Goal: Information Seeking & Learning: Learn about a topic

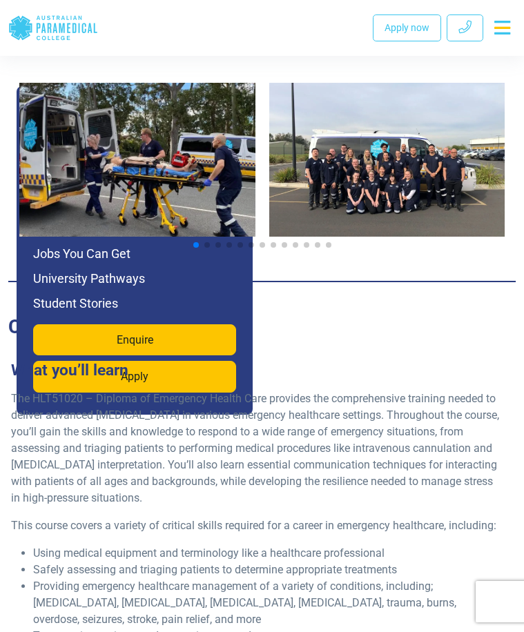
scroll to position [2915, 0]
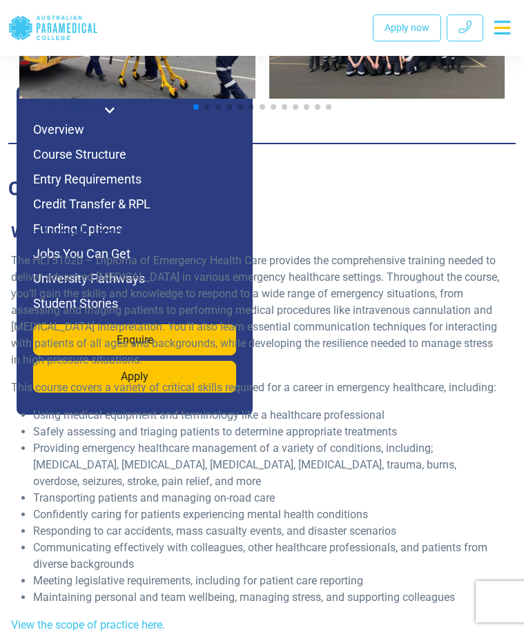
scroll to position [3330, 0]
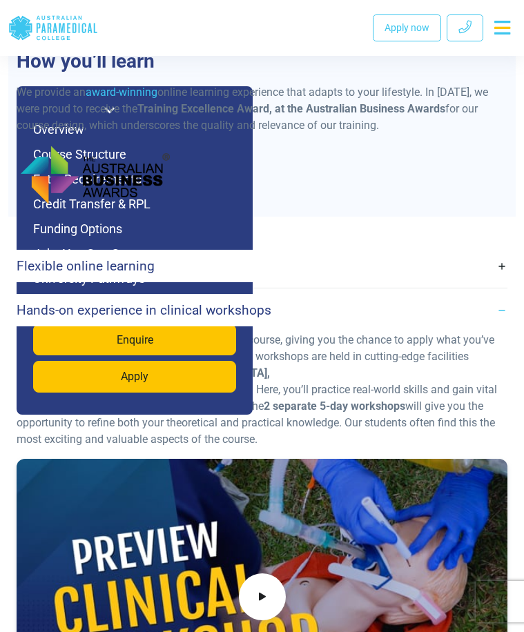
scroll to position [4089, 0]
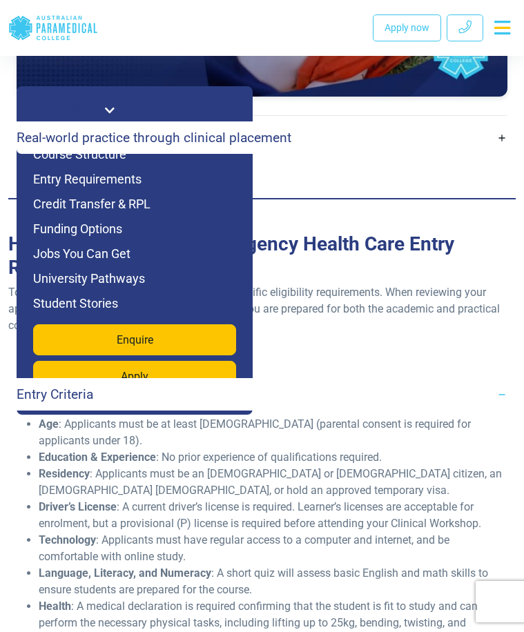
scroll to position [4779, 0]
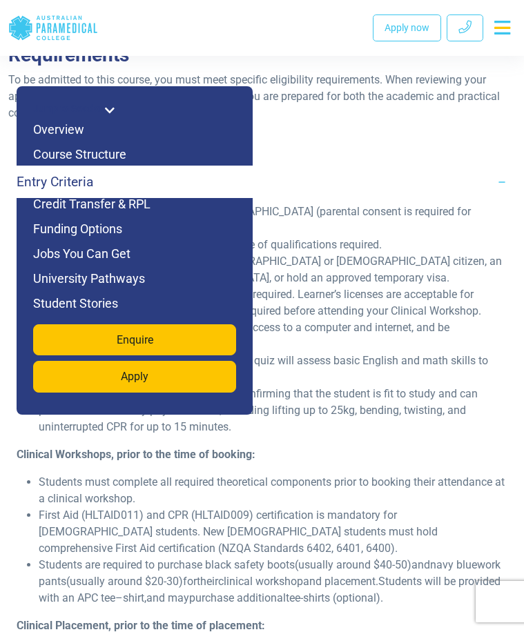
scroll to position [4917, 0]
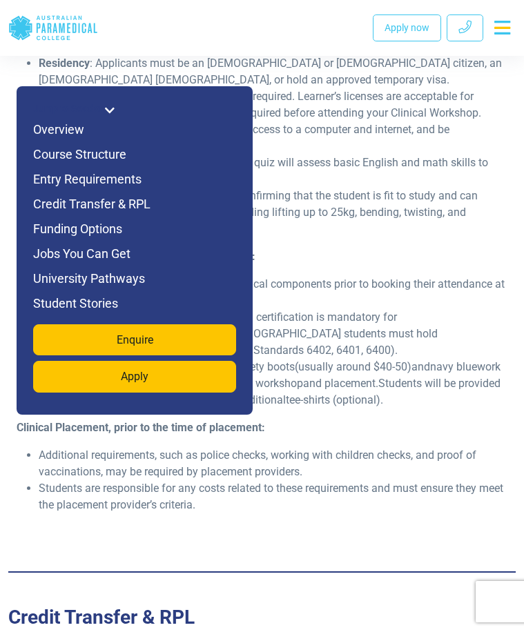
scroll to position [5124, 0]
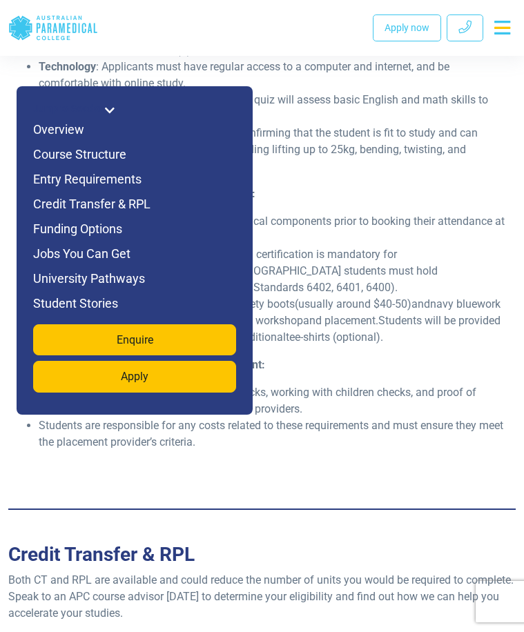
scroll to position [5262, 0]
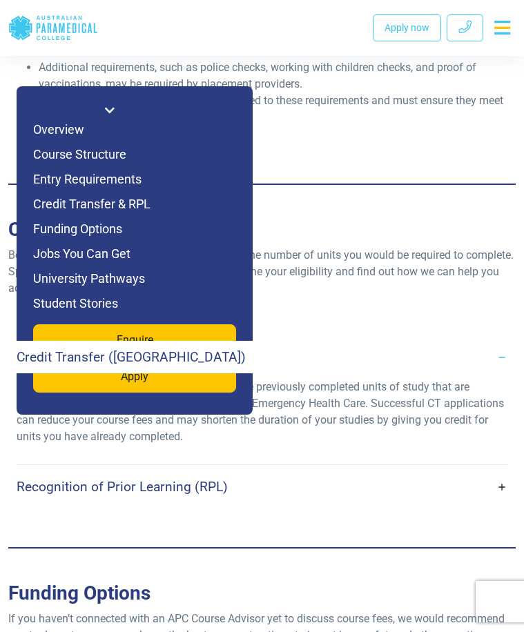
scroll to position [5469, 0]
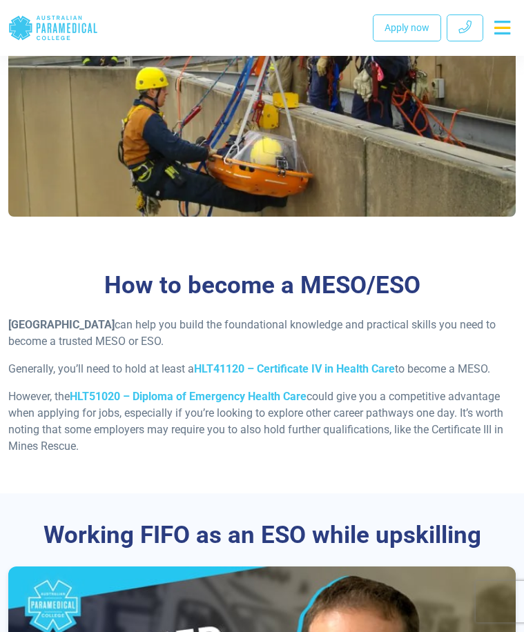
scroll to position [1656, 0]
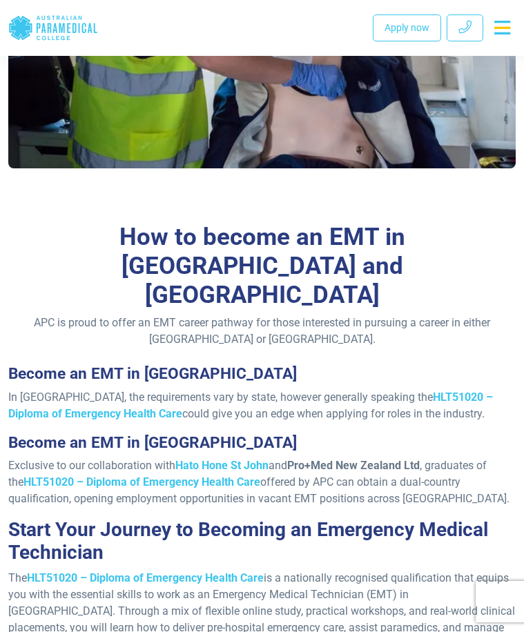
scroll to position [966, 0]
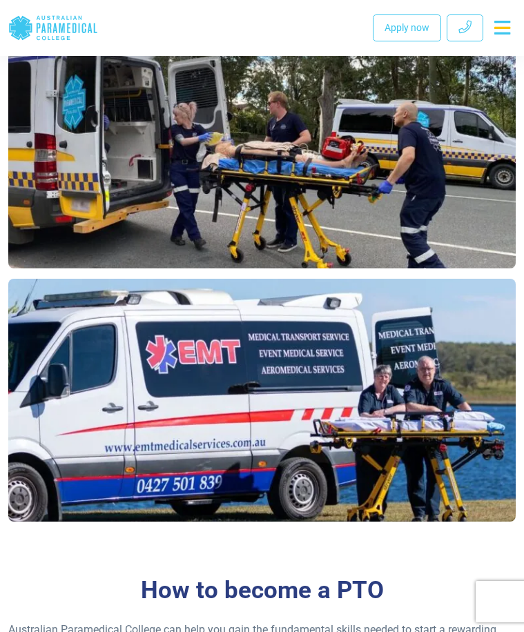
scroll to position [690, 0]
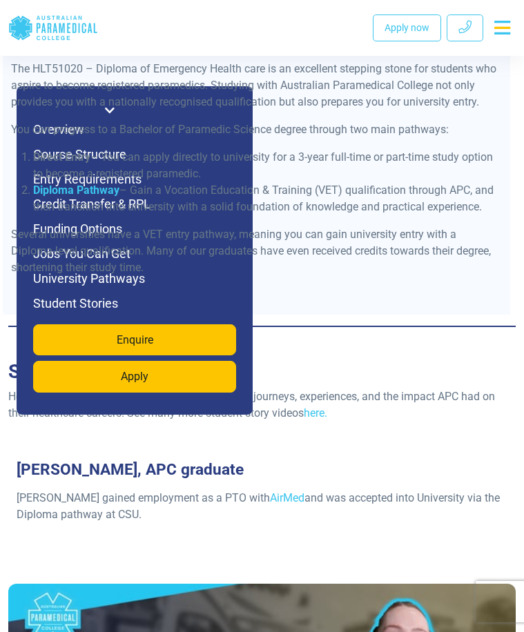
scroll to position [7065, 0]
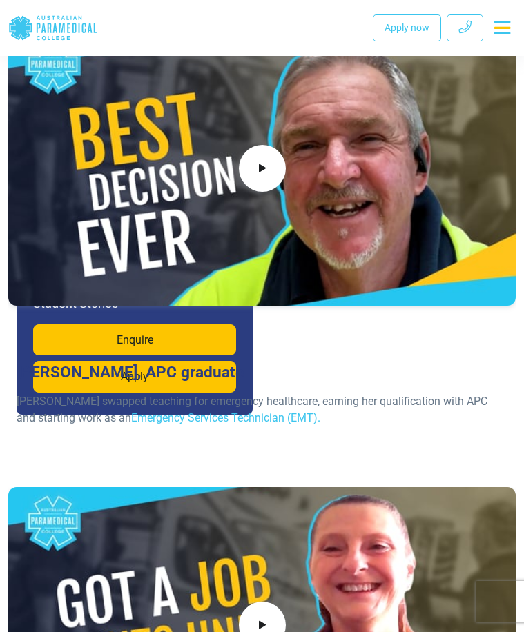
scroll to position [7824, 0]
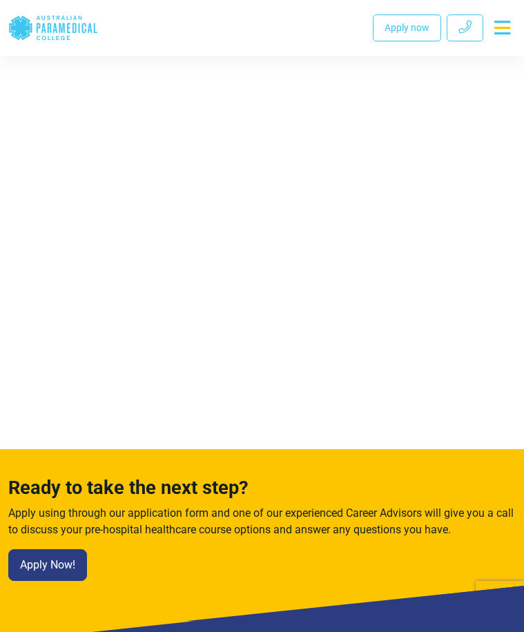
scroll to position [11758, 0]
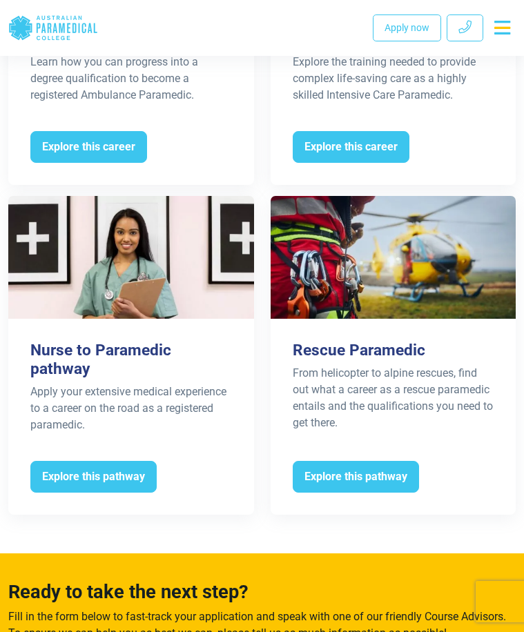
scroll to position [3589, 0]
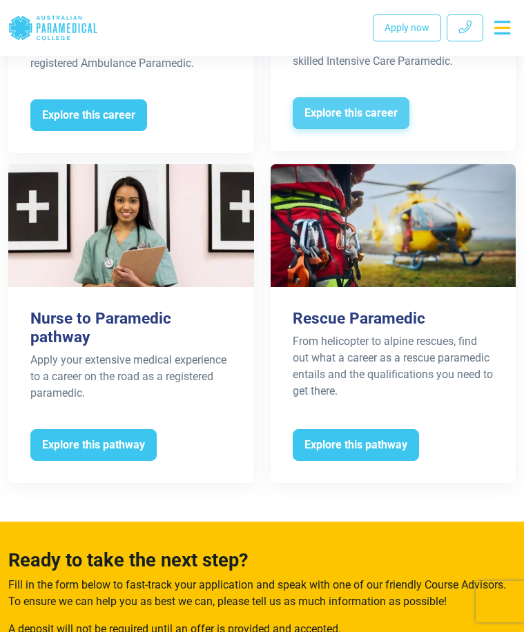
click at [380, 129] on span "Explore this career" at bounding box center [351, 113] width 117 height 32
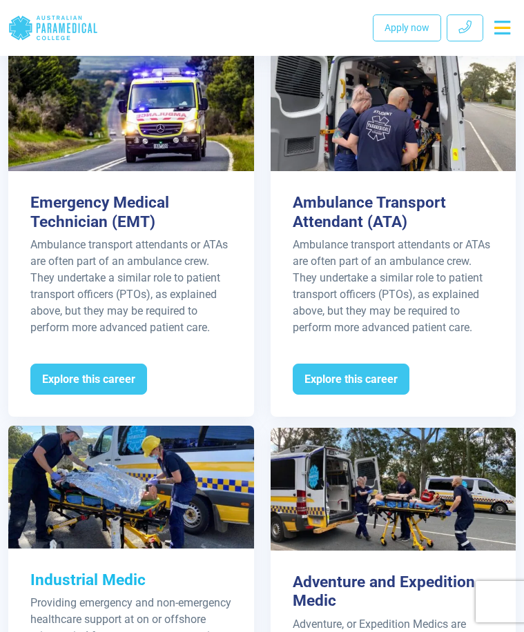
scroll to position [1864, 0]
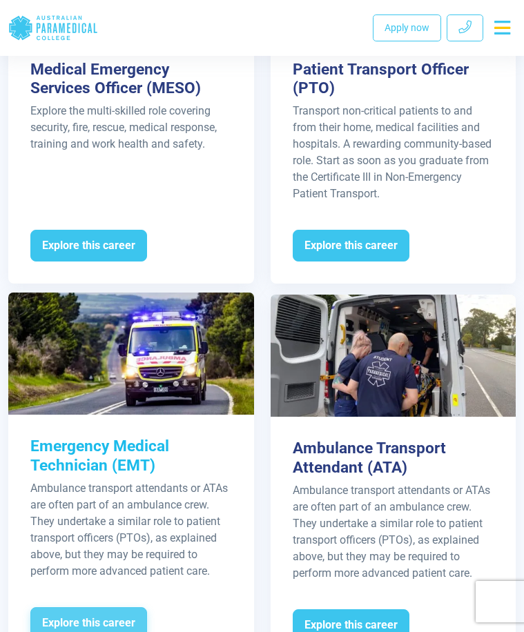
click at [147, 607] on span "Explore this career" at bounding box center [88, 623] width 117 height 32
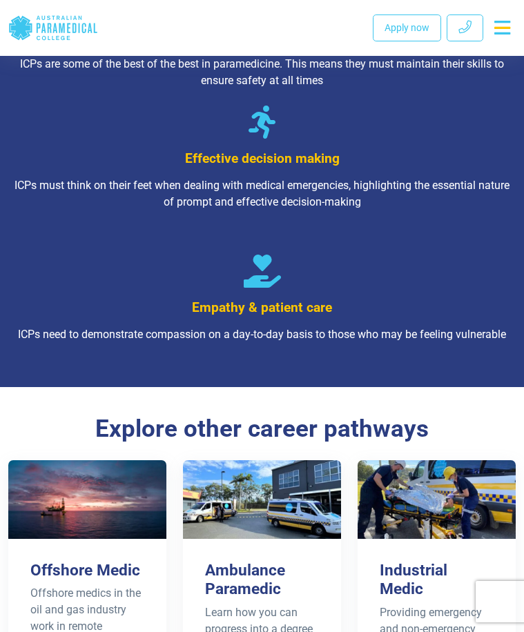
scroll to position [2416, 0]
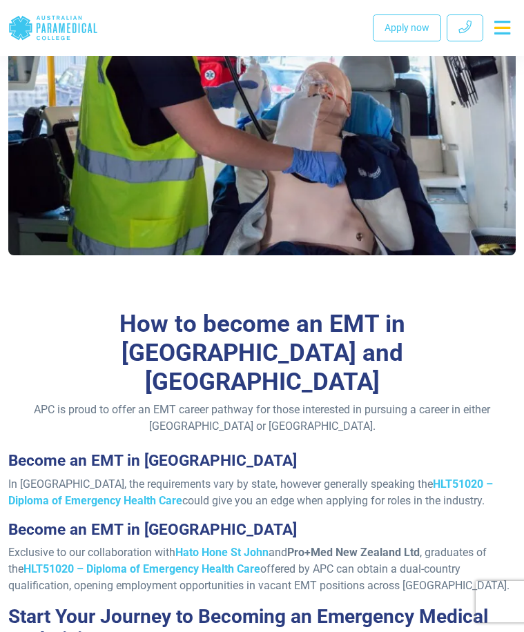
scroll to position [1104, 0]
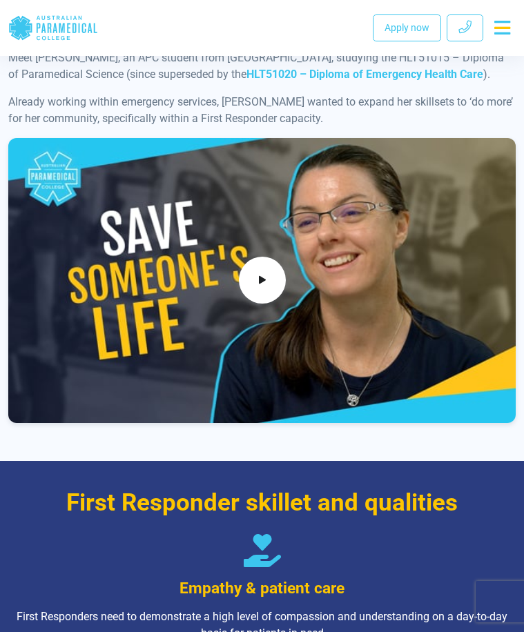
scroll to position [1933, 0]
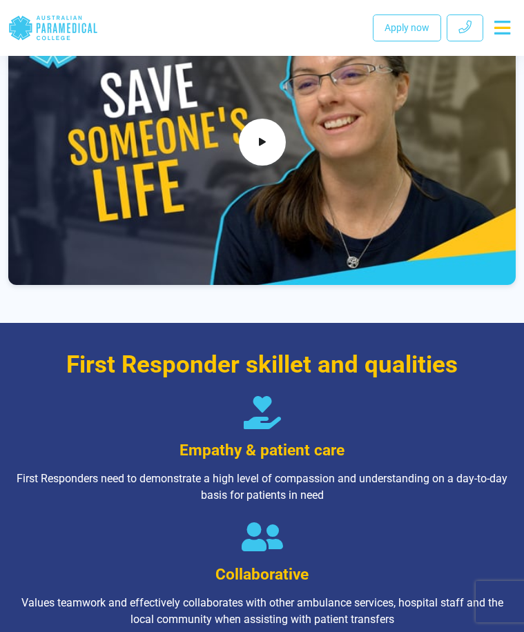
scroll to position [2071, 0]
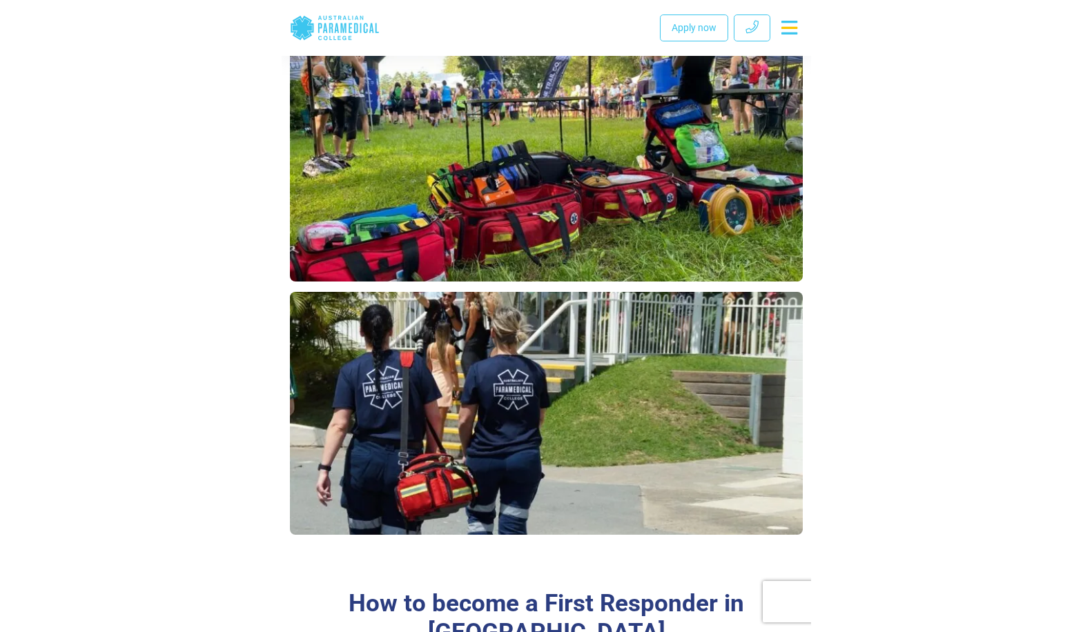
scroll to position [738, 0]
